Goal: Find specific fact: Find specific fact

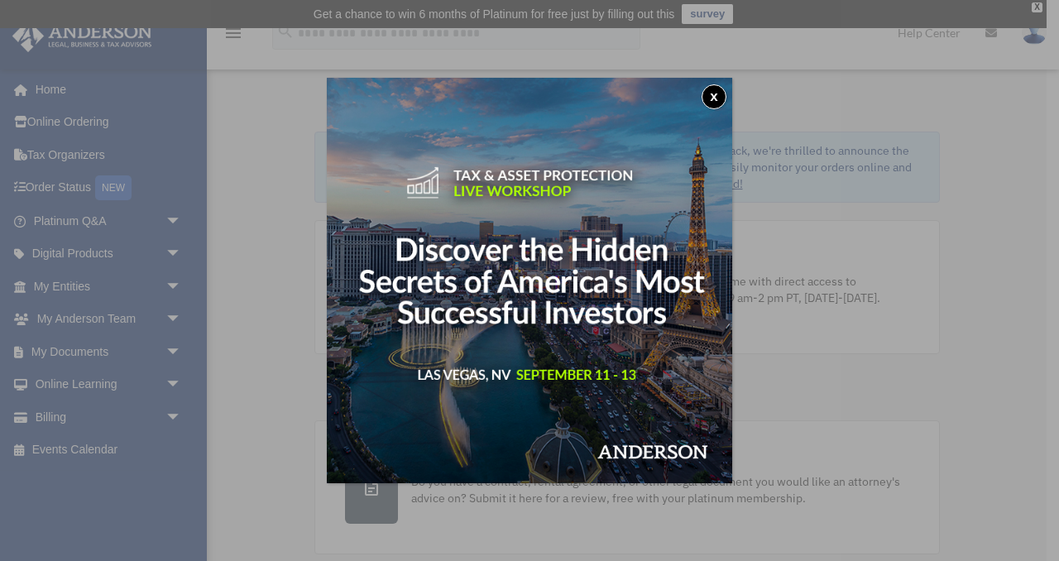
click at [711, 96] on button "x" at bounding box center [714, 96] width 25 height 25
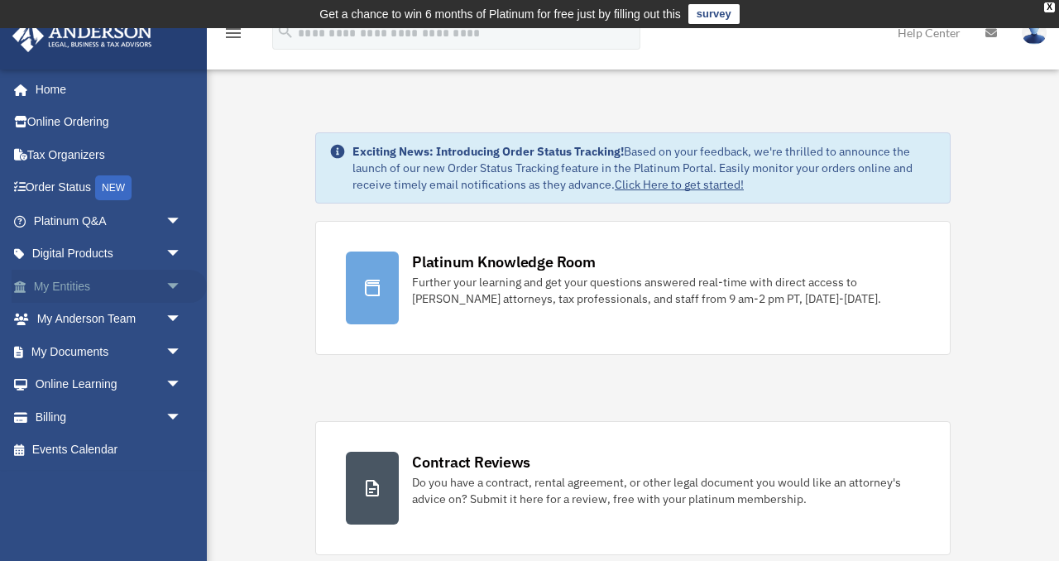
click at [91, 294] on link "My Entities arrow_drop_down" at bounding box center [109, 286] width 195 height 33
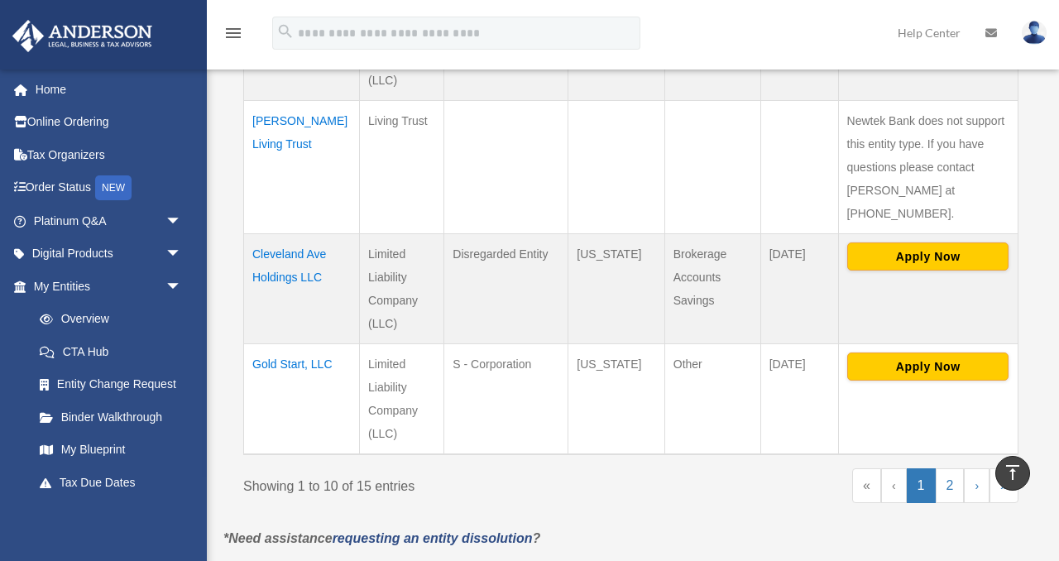
scroll to position [1273, 0]
click at [309, 343] on td "Gold Start, LLC" at bounding box center [302, 398] width 116 height 111
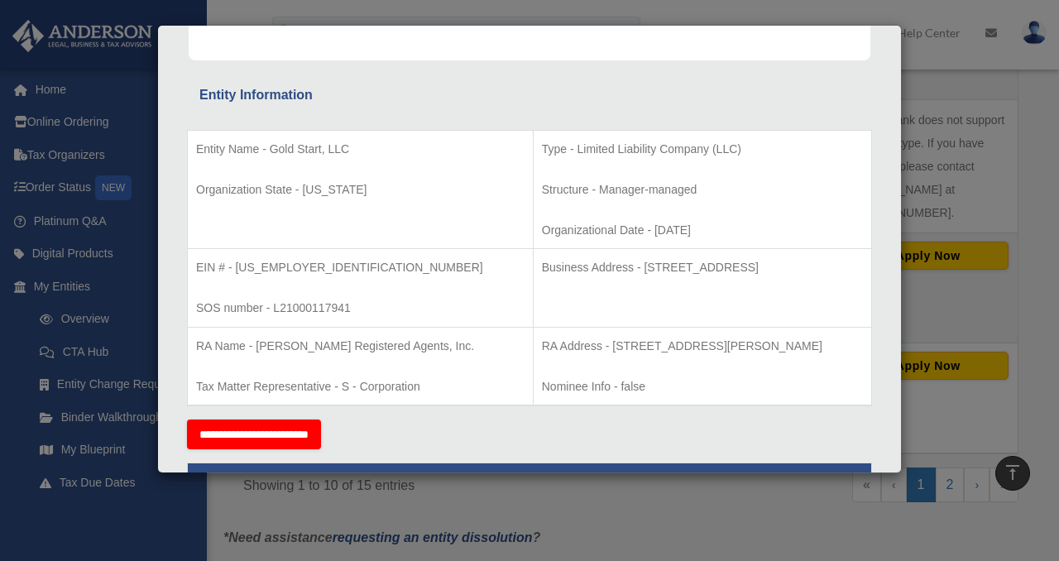
scroll to position [271, 0]
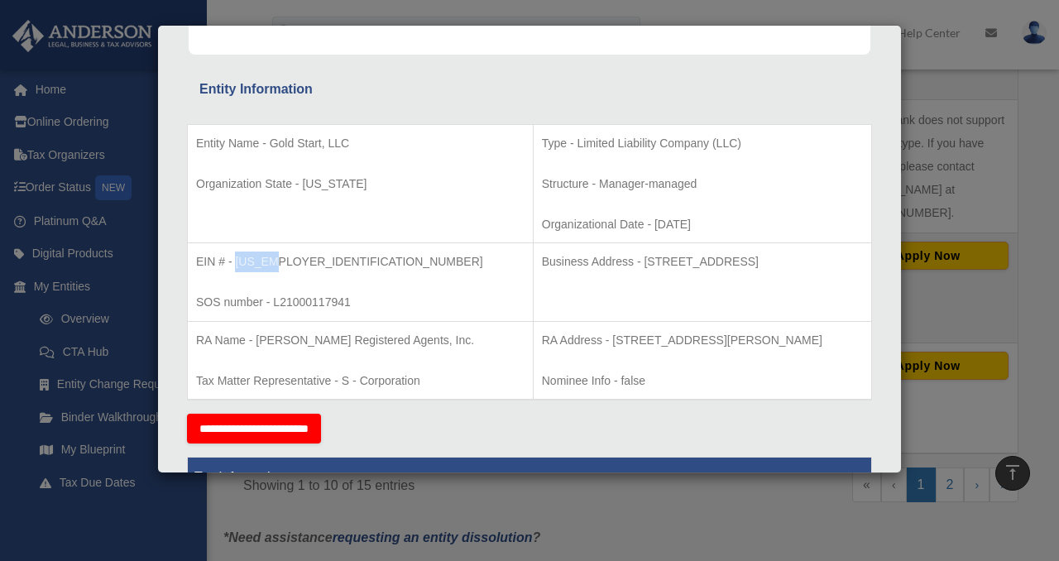
drag, startPoint x: 236, startPoint y: 260, endPoint x: 274, endPoint y: 269, distance: 39.1
click at [274, 269] on p "EIN # - [US_EMPLOYER_IDENTIFICATION_NUMBER]" at bounding box center [360, 262] width 329 height 21
copy p "[US_EMPLOYER_IDENTIFICATION_NUMBER]"
